Goal: Find contact information: Find contact information

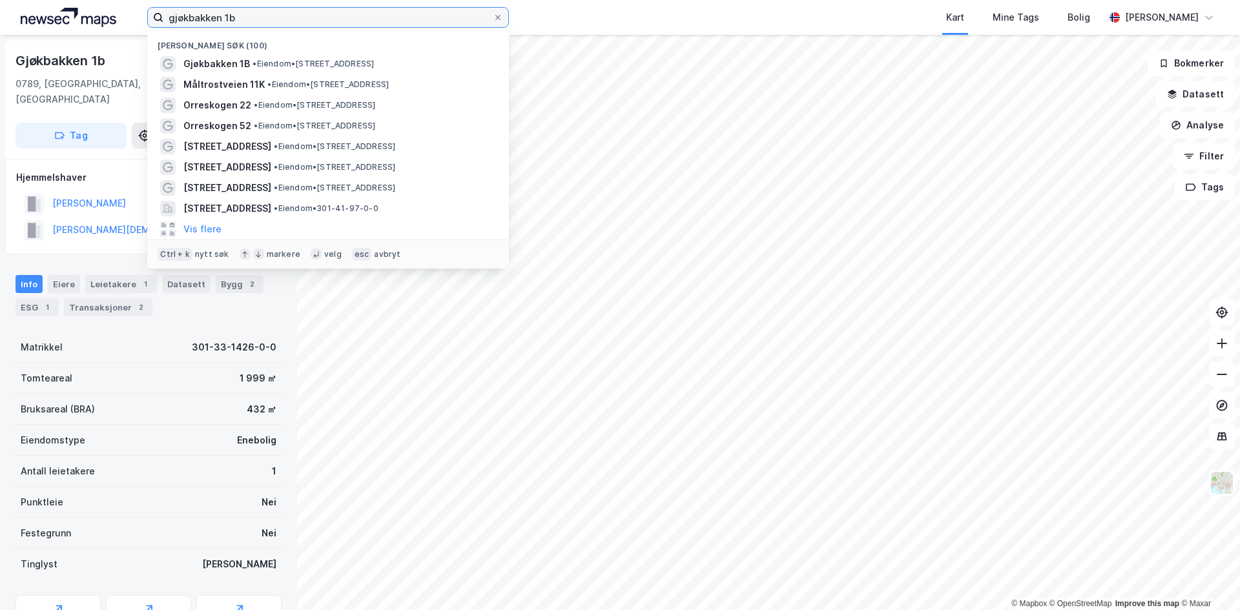
drag, startPoint x: 255, startPoint y: 20, endPoint x: 0, endPoint y: 34, distance: 255.4
click at [0, 34] on div "gjøkbakken 1b Nylige søk (100) [GEOGRAPHIC_DATA] 1B • Eiendom • [STREET_ADDRESS…" at bounding box center [620, 17] width 1240 height 35
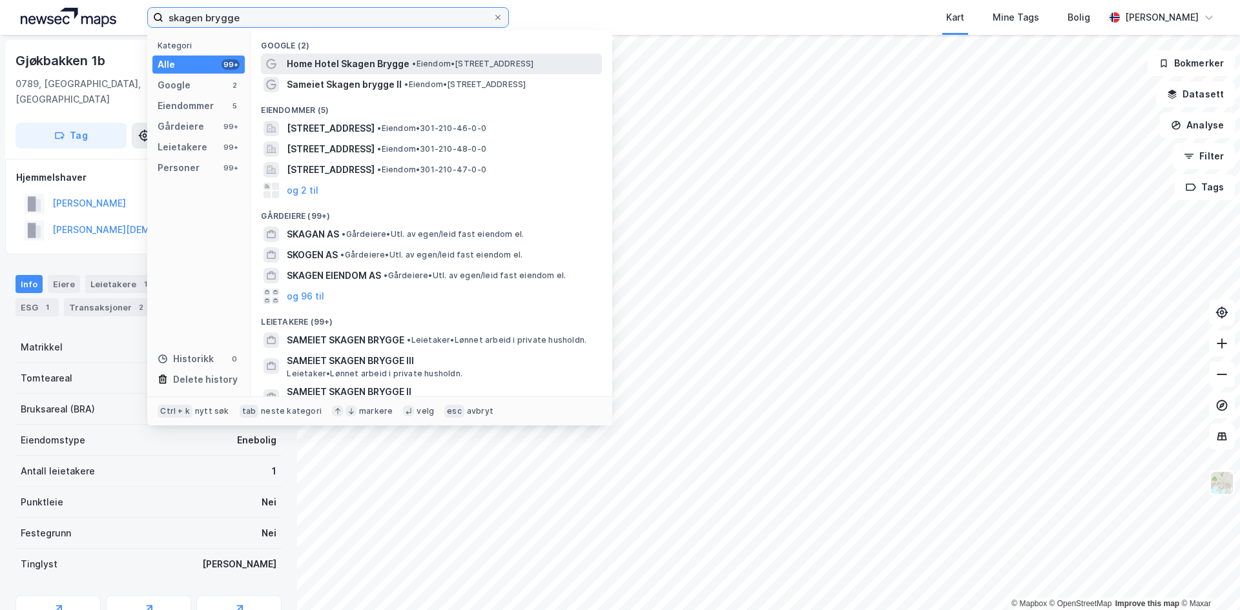
type input "skagen brygge"
click at [379, 64] on span "Home Hotel Skagen Brygge" at bounding box center [348, 63] width 123 height 15
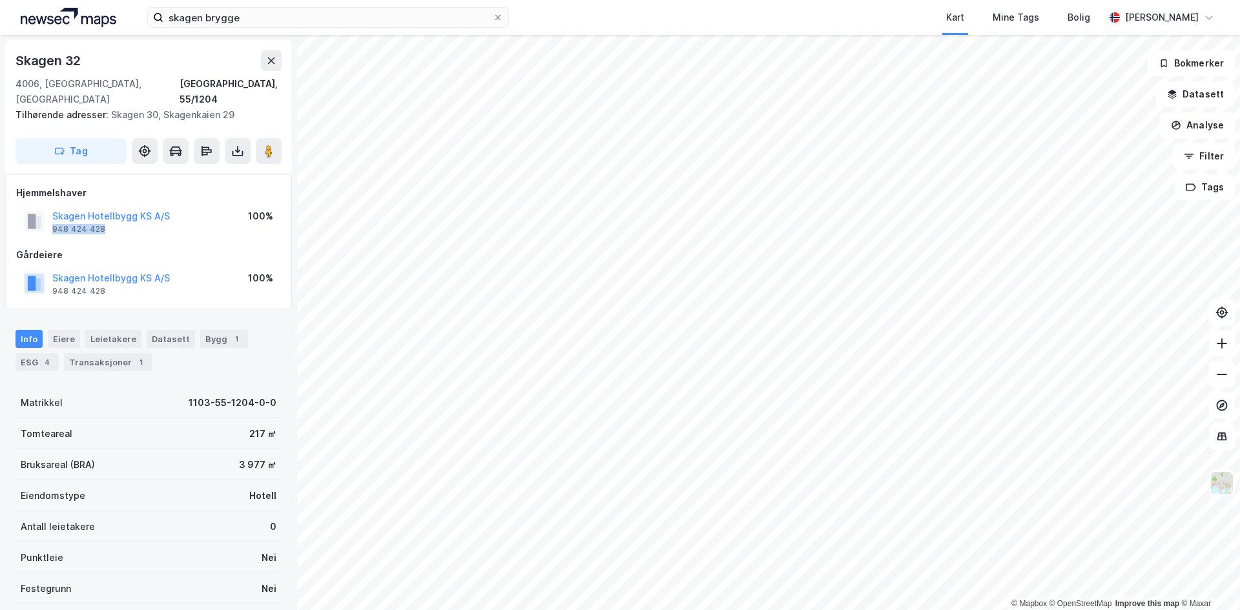
drag, startPoint x: 115, startPoint y: 210, endPoint x: 52, endPoint y: 210, distance: 63.3
click at [52, 210] on div "[GEOGRAPHIC_DATA] KS A/S 948 424 428" at bounding box center [97, 222] width 146 height 26
copy div "948 424 428"
